Goal: Task Accomplishment & Management: Complete application form

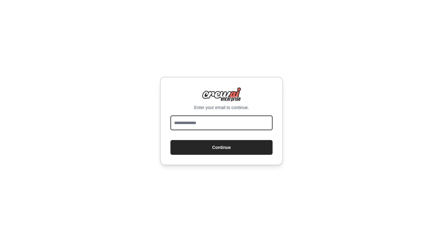
click at [245, 125] on input "email" at bounding box center [221, 123] width 102 height 15
type input "**********"
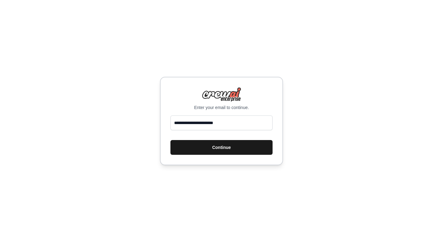
click at [243, 154] on button "Continue" at bounding box center [221, 147] width 102 height 15
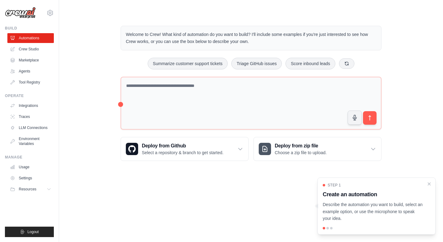
click at [19, 18] on img at bounding box center [20, 13] width 31 height 12
